Goal: Task Accomplishment & Management: Manage account settings

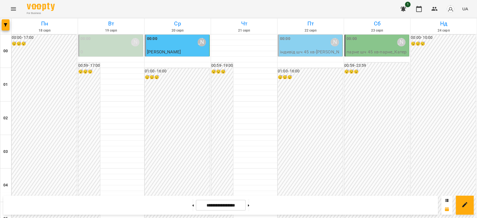
scroll to position [559, 0]
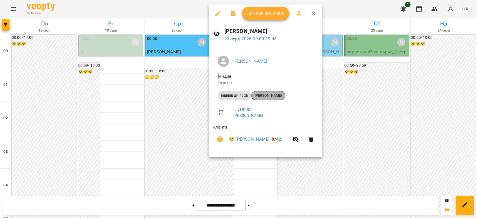
click at [276, 93] on span "[PERSON_NAME]" at bounding box center [269, 95] width 34 height 5
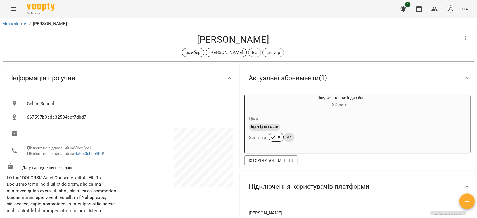
drag, startPoint x: 285, startPoint y: 41, endPoint x: 174, endPoint y: 45, distance: 111.1
click at [174, 45] on h4 "[PERSON_NAME]" at bounding box center [233, 39] width 453 height 11
copy h4 "[PERSON_NAME]"
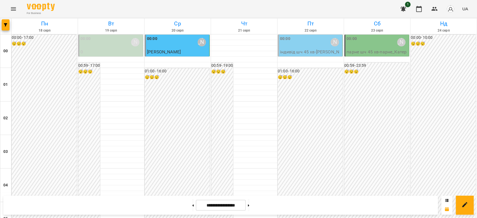
scroll to position [647, 0]
click at [249, 206] on button at bounding box center [248, 205] width 1 height 12
type input "**********"
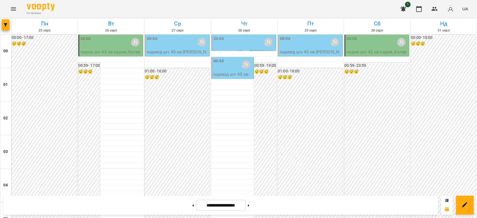
scroll to position [572, 0]
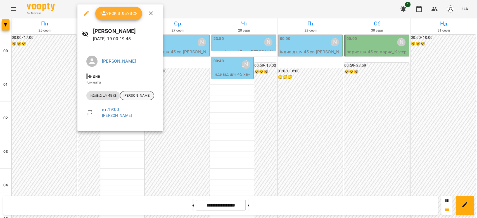
click at [150, 96] on span "[PERSON_NAME]" at bounding box center [137, 95] width 34 height 5
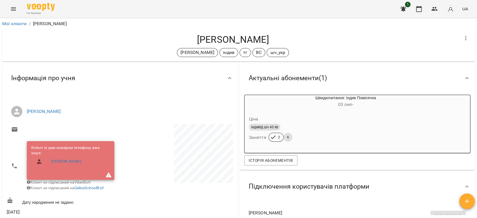
drag, startPoint x: 281, startPoint y: 37, endPoint x: 187, endPoint y: 42, distance: 93.8
click at [187, 42] on h4 "[PERSON_NAME]" at bounding box center [233, 39] width 453 height 11
copy h4 "[PERSON_NAME]"
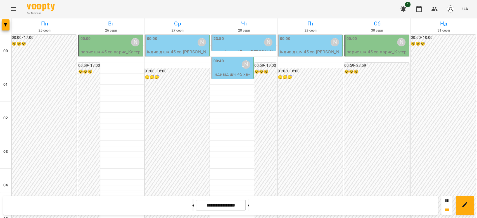
scroll to position [647, 0]
click at [192, 204] on button at bounding box center [192, 205] width 1 height 12
type input "**********"
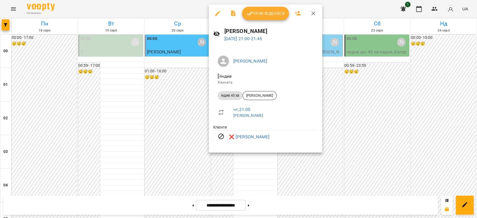
click at [313, 12] on icon "button" at bounding box center [313, 13] width 7 height 7
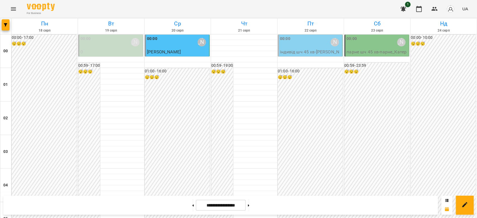
scroll to position [572, 0]
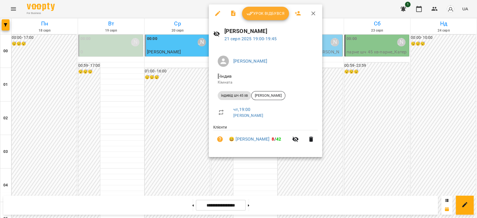
click at [262, 12] on span "Урок відбувся" at bounding box center [266, 13] width 38 height 7
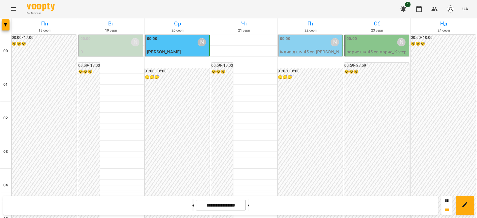
scroll to position [559, 0]
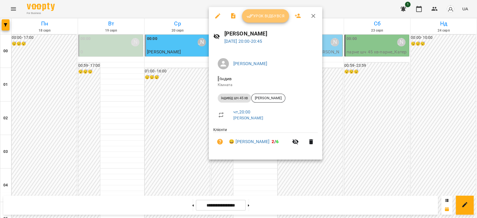
click at [271, 16] on span "Урок відбувся" at bounding box center [266, 16] width 38 height 7
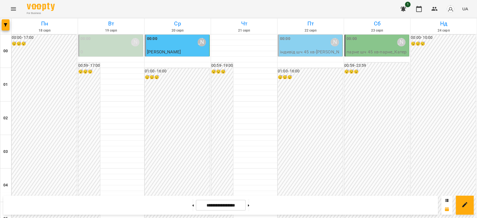
scroll to position [647, 0]
